Goal: Find specific page/section

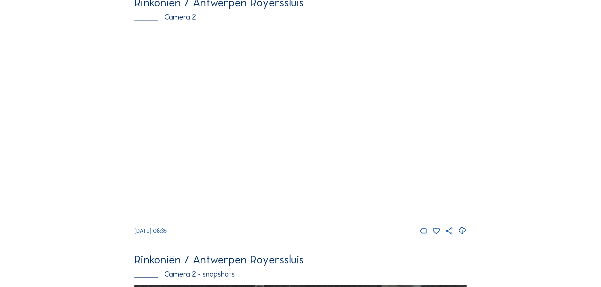
scroll to position [63, 0]
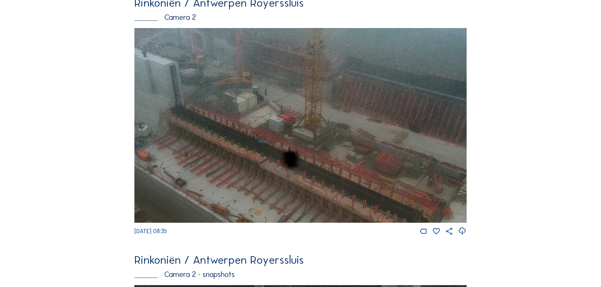
drag, startPoint x: 338, startPoint y: 125, endPoint x: 333, endPoint y: 104, distance: 21.3
click at [333, 104] on img at bounding box center [300, 125] width 332 height 195
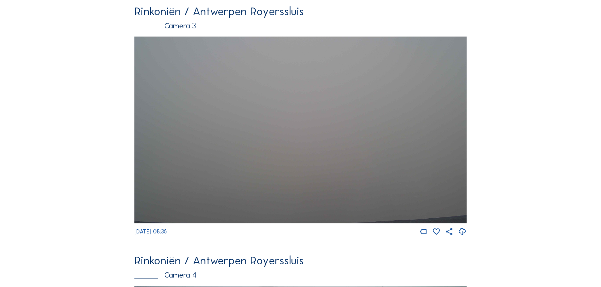
scroll to position [820, 0]
click at [329, 141] on img at bounding box center [300, 129] width 332 height 187
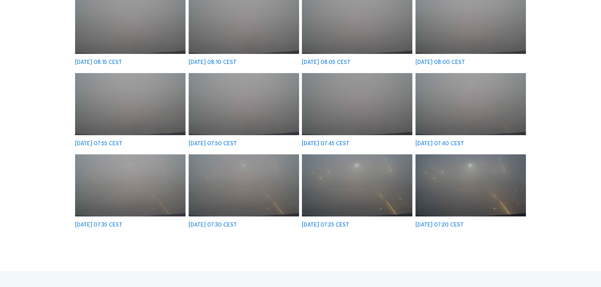
scroll to position [189, 0]
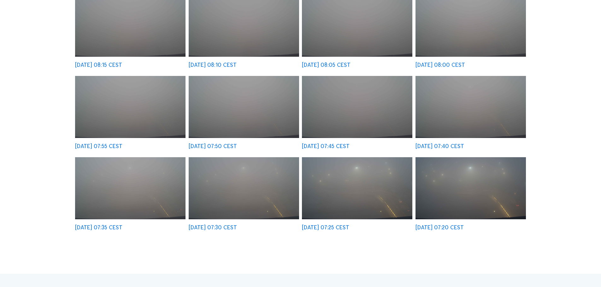
click at [465, 192] on img at bounding box center [471, 188] width 110 height 62
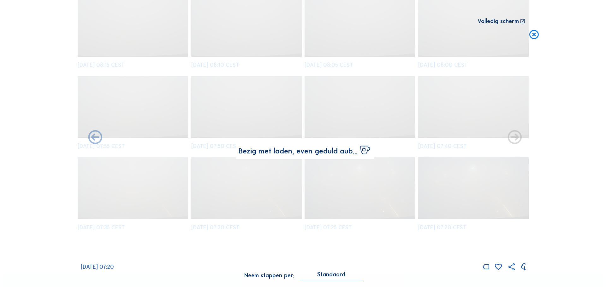
scroll to position [190, 0]
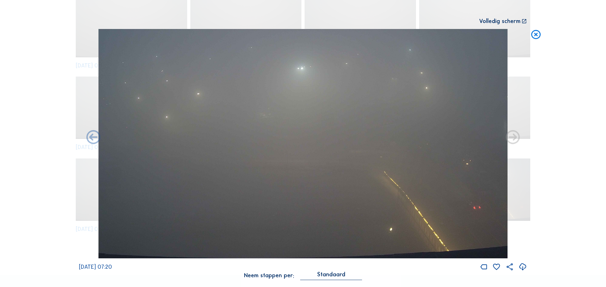
click at [509, 139] on icon at bounding box center [512, 137] width 17 height 17
click at [538, 33] on icon at bounding box center [535, 35] width 11 height 12
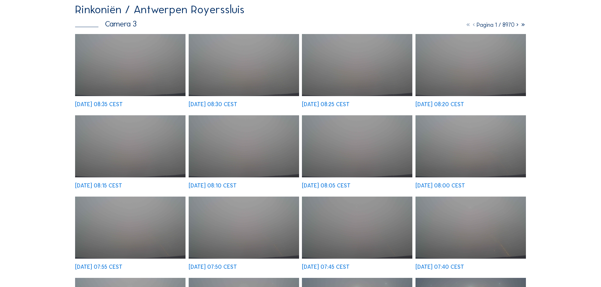
scroll to position [0, 0]
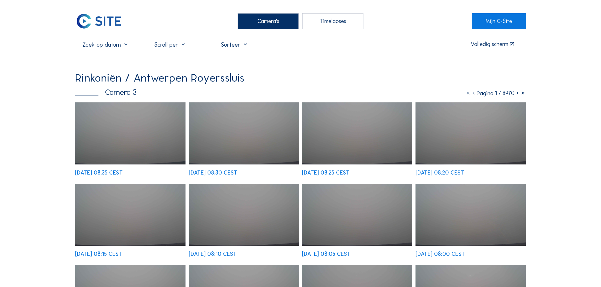
click at [106, 46] on input "text" at bounding box center [105, 45] width 61 height 8
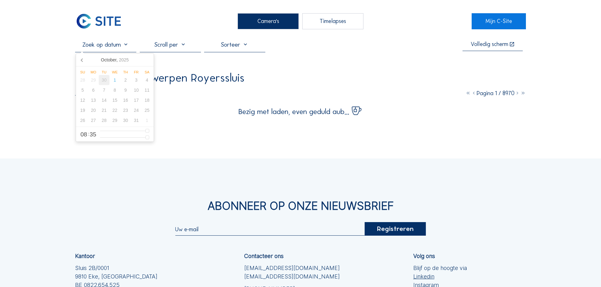
click at [104, 82] on div "30" at bounding box center [104, 80] width 11 height 10
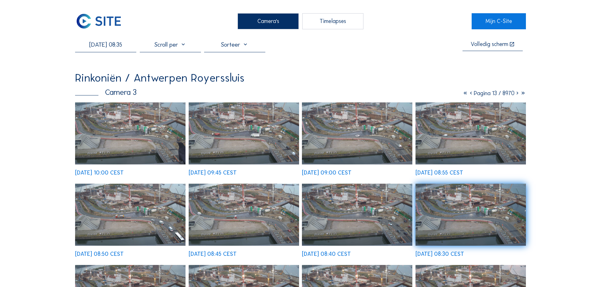
click at [382, 224] on img at bounding box center [357, 215] width 110 height 62
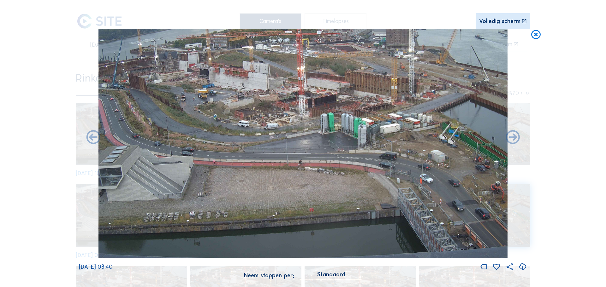
click at [537, 35] on icon at bounding box center [535, 35] width 11 height 12
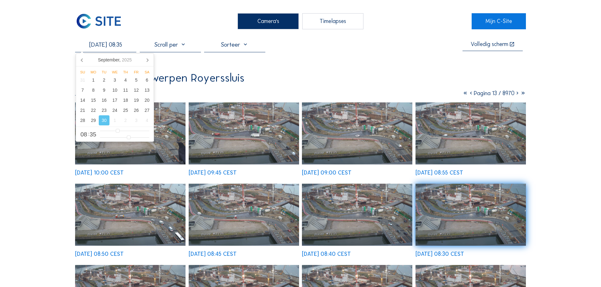
click at [104, 44] on input "[DATE] 08:35" at bounding box center [105, 45] width 61 height 8
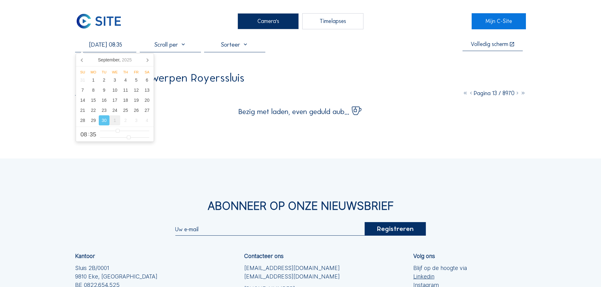
click at [114, 120] on div "1" at bounding box center [114, 120] width 11 height 10
type input "[DATE] 08:35"
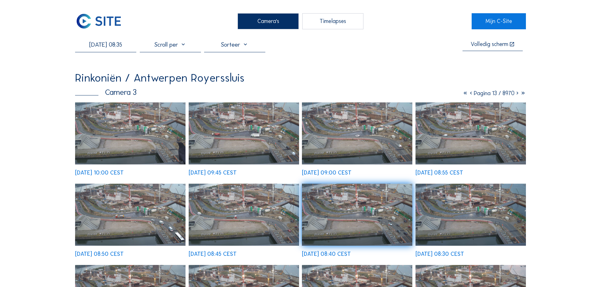
click at [84, 20] on img at bounding box center [98, 21] width 47 height 16
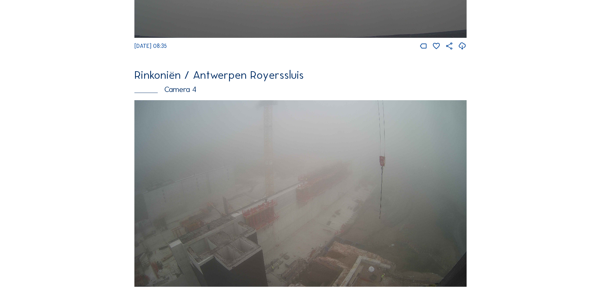
scroll to position [1069, 0]
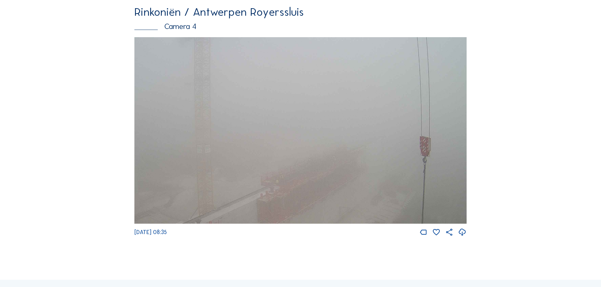
drag, startPoint x: 380, startPoint y: 128, endPoint x: 341, endPoint y: 158, distance: 49.1
click at [338, 195] on img at bounding box center [300, 130] width 332 height 187
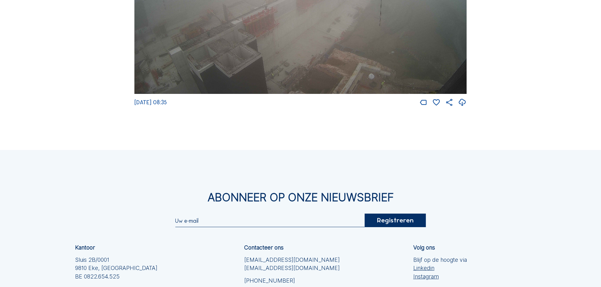
scroll to position [1073, 0]
